Goal: Navigation & Orientation: Go to known website

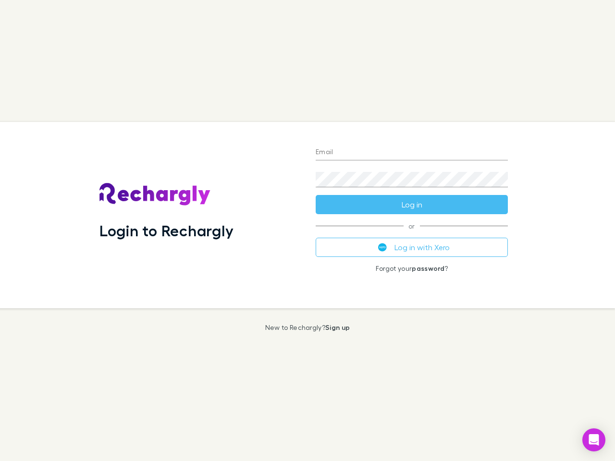
click at [307, 231] on div "Login to Rechargly" at bounding box center [200, 215] width 216 height 186
click at [412, 153] on input "Email" at bounding box center [412, 152] width 192 height 15
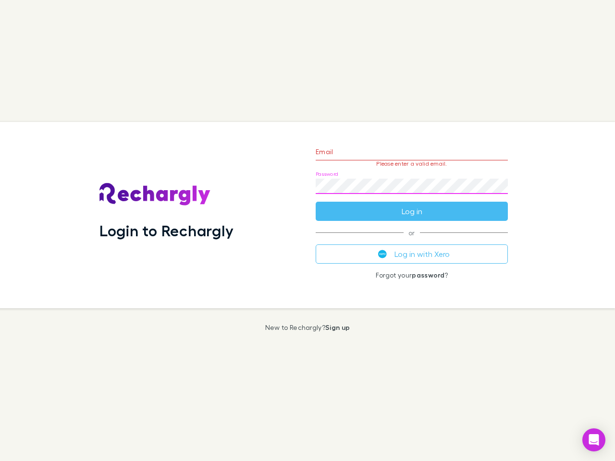
click at [412, 205] on form "Email Please enter a valid email. Password Log in" at bounding box center [412, 179] width 192 height 84
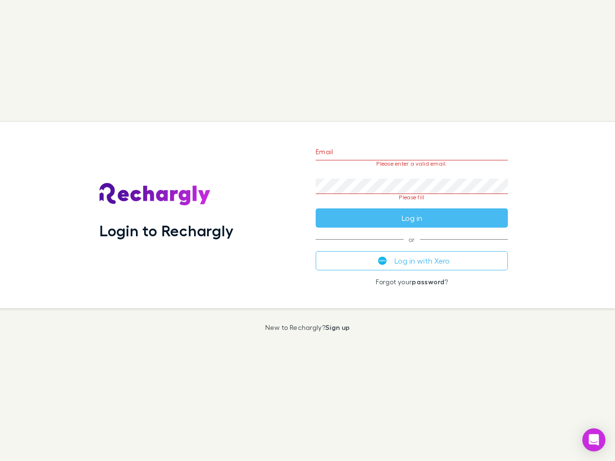
click at [412, 247] on div "Email Please enter a valid email. Password Please fill Log in or Log in with Xe…" at bounding box center [412, 215] width 208 height 186
click at [594, 440] on icon "Open Intercom Messenger" at bounding box center [594, 440] width 10 height 12
